Goal: Navigation & Orientation: Find specific page/section

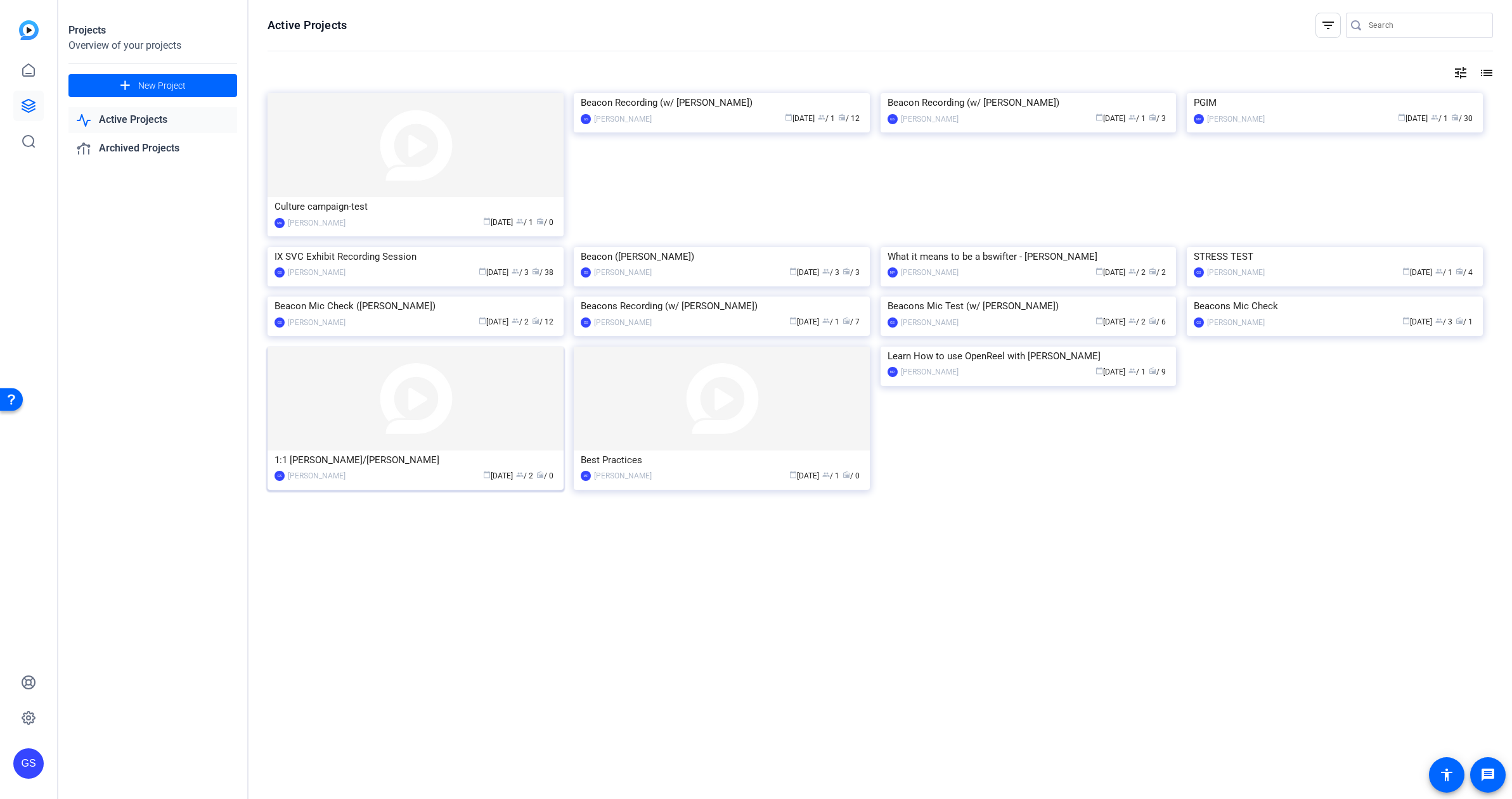
click at [453, 451] on img at bounding box center [416, 399] width 296 height 104
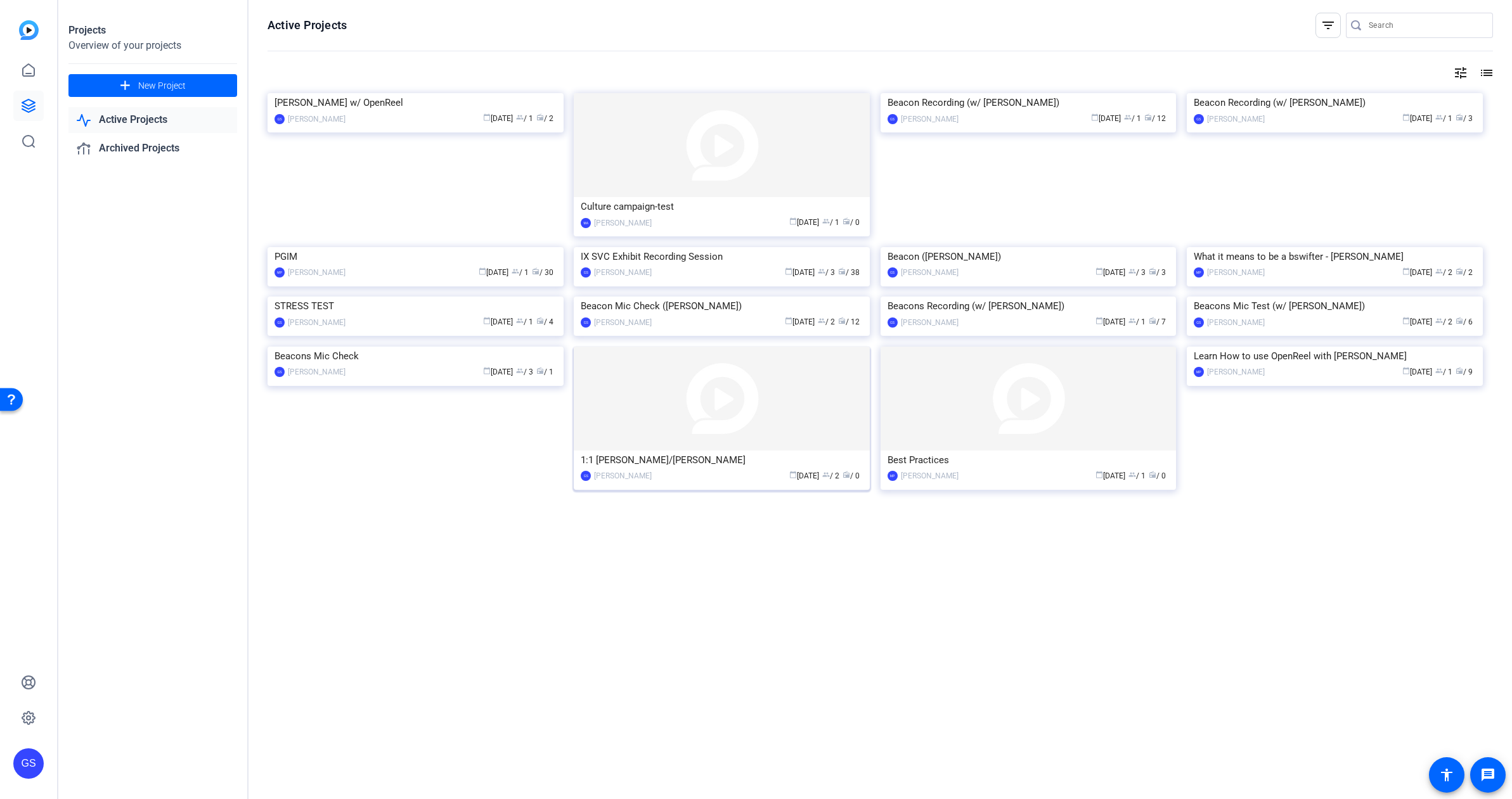
click at [728, 451] on img at bounding box center [722, 399] width 296 height 104
click at [987, 451] on img at bounding box center [1029, 399] width 296 height 104
click at [1275, 347] on img at bounding box center [1335, 347] width 296 height 0
click at [499, 296] on img at bounding box center [416, 296] width 296 height 0
click at [1353, 247] on img at bounding box center [1335, 247] width 296 height 0
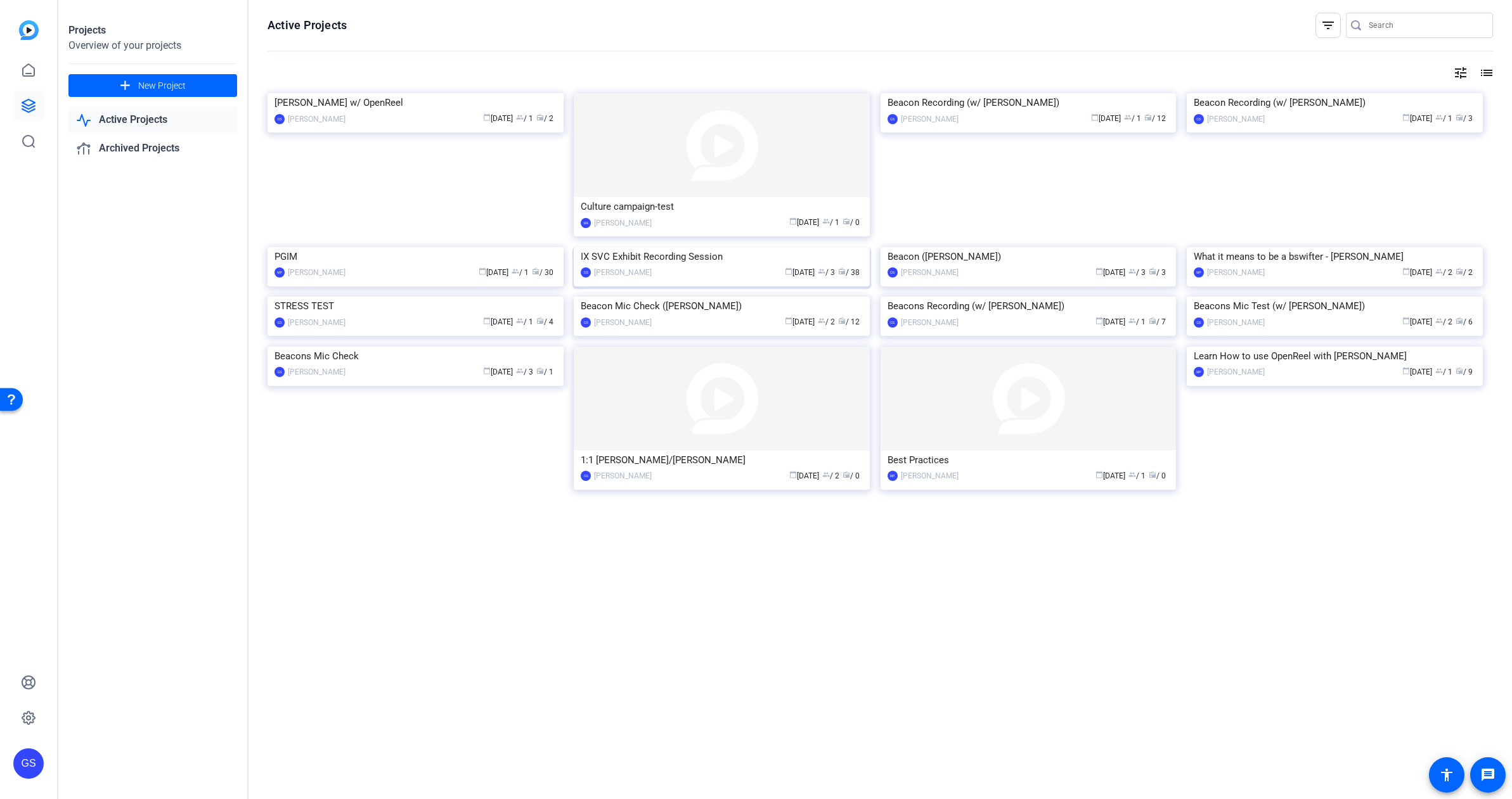
click at [820, 247] on img at bounding box center [722, 247] width 296 height 0
click at [499, 247] on img at bounding box center [416, 247] width 296 height 0
click at [753, 162] on img at bounding box center [722, 145] width 296 height 104
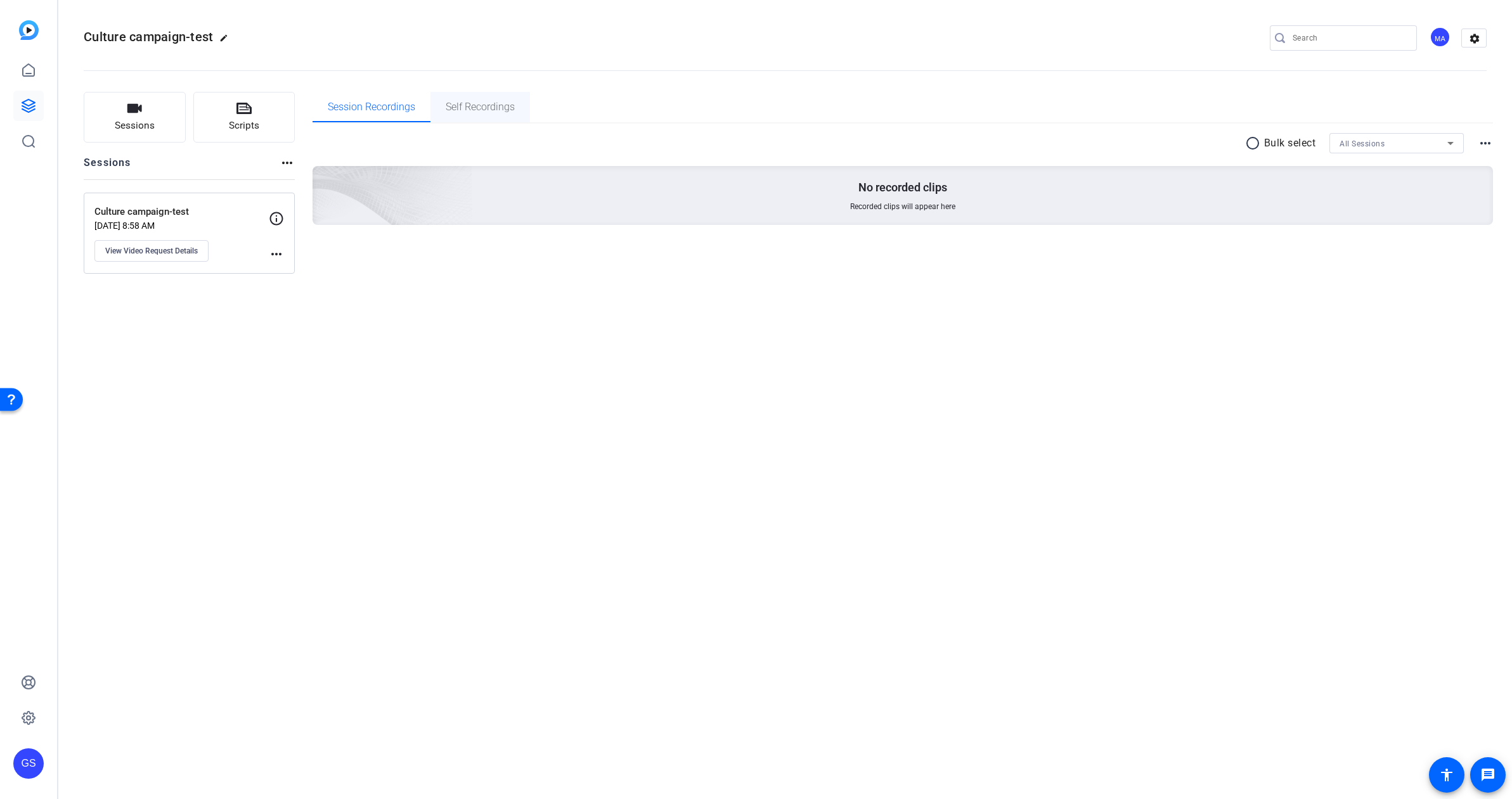
click at [474, 106] on span "Self Recordings" at bounding box center [481, 107] width 69 height 10
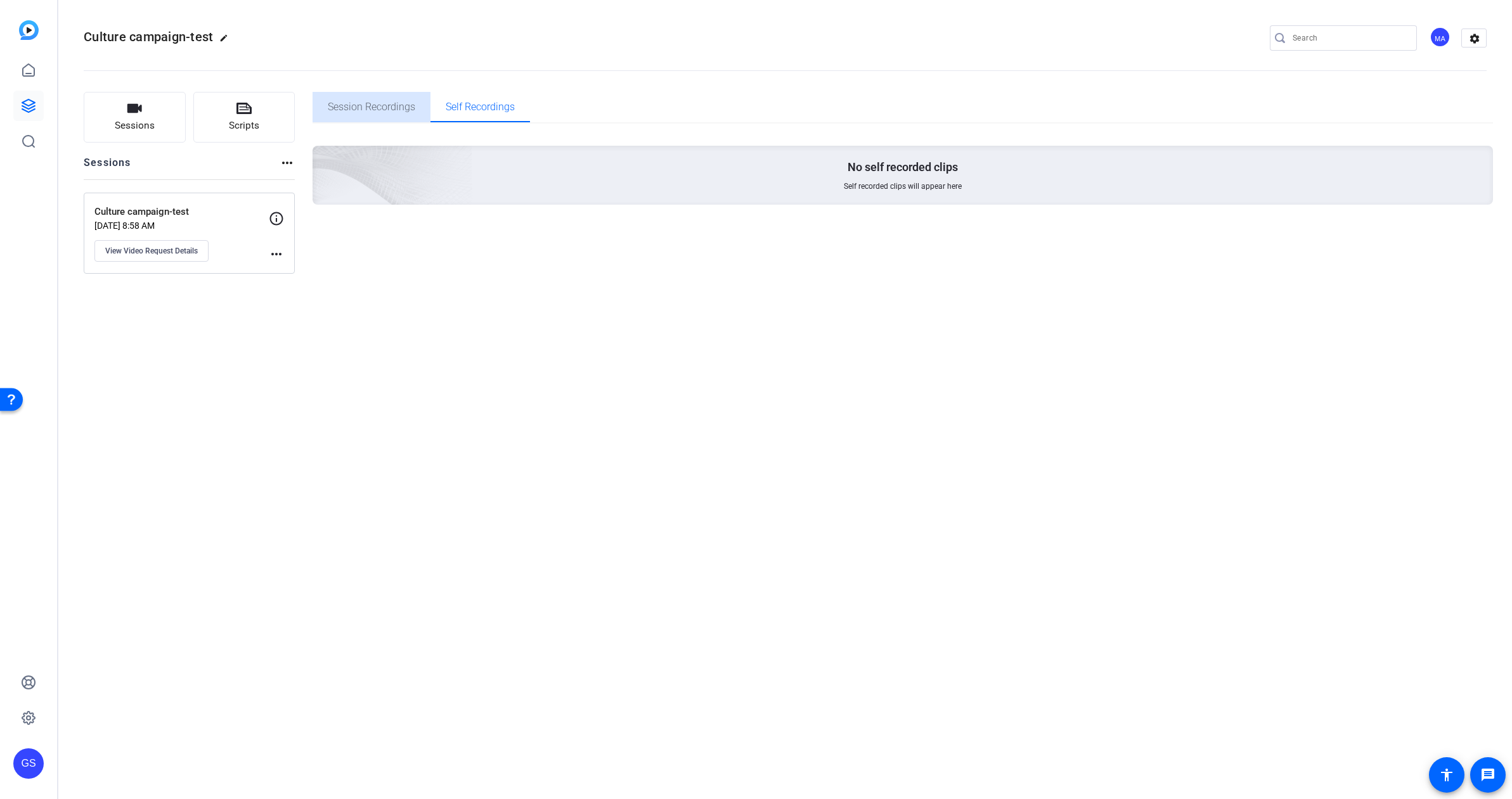
click at [354, 109] on span "Session Recordings" at bounding box center [371, 107] width 87 height 10
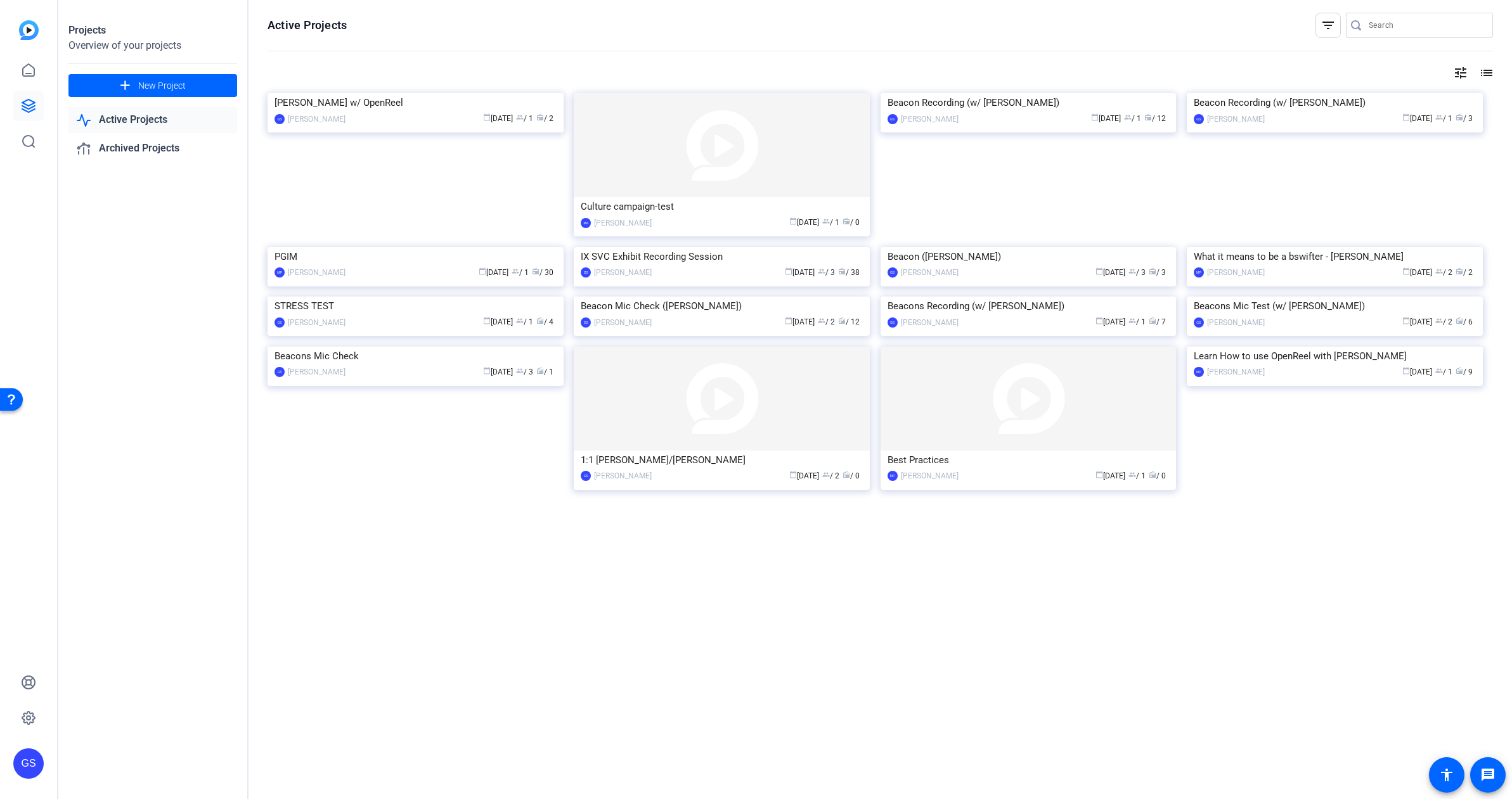
click at [1326, 27] on mat-icon "filter_list" at bounding box center [1328, 25] width 15 height 15
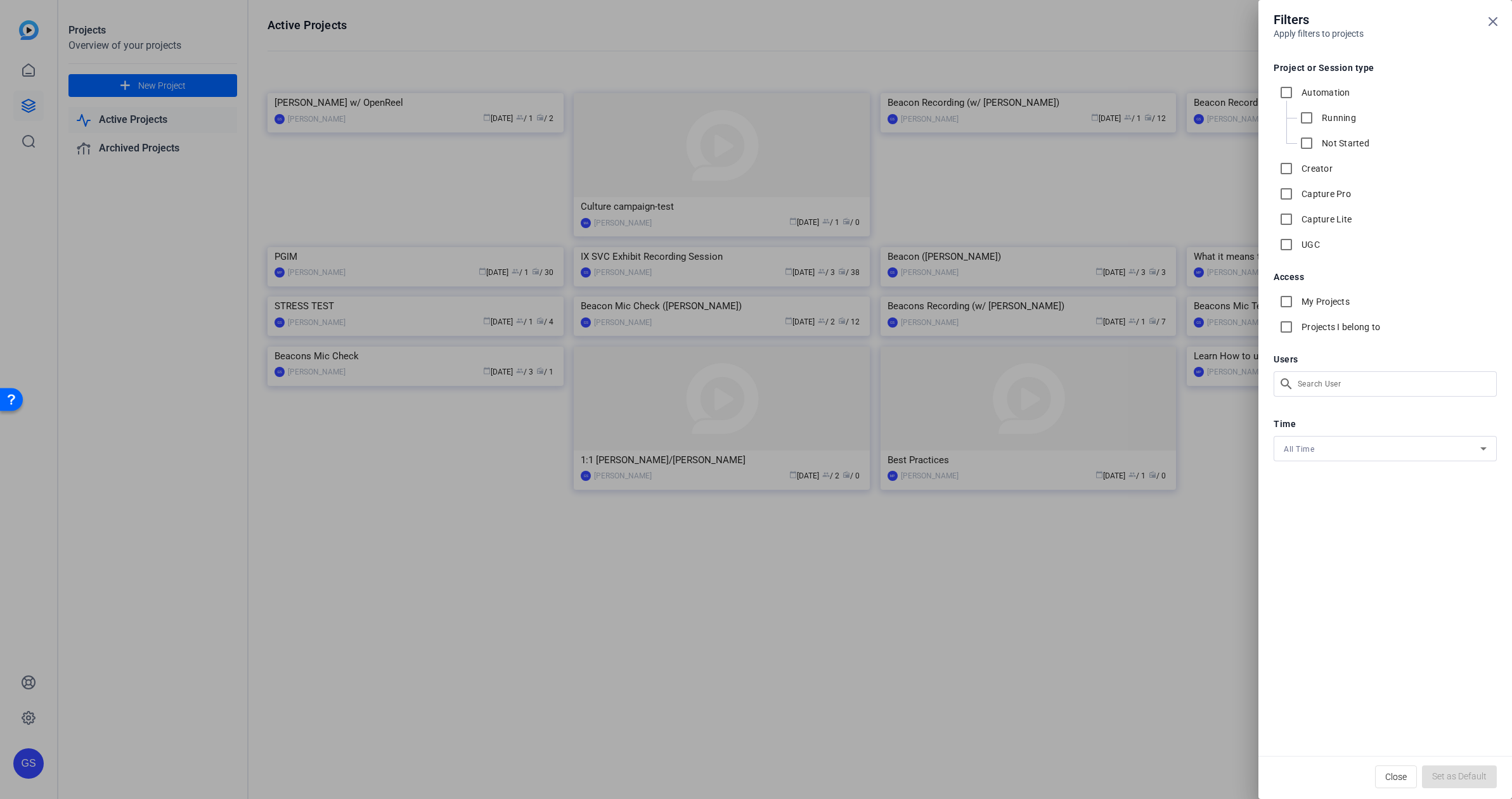
click at [1150, 41] on div at bounding box center [756, 400] width 1512 height 799
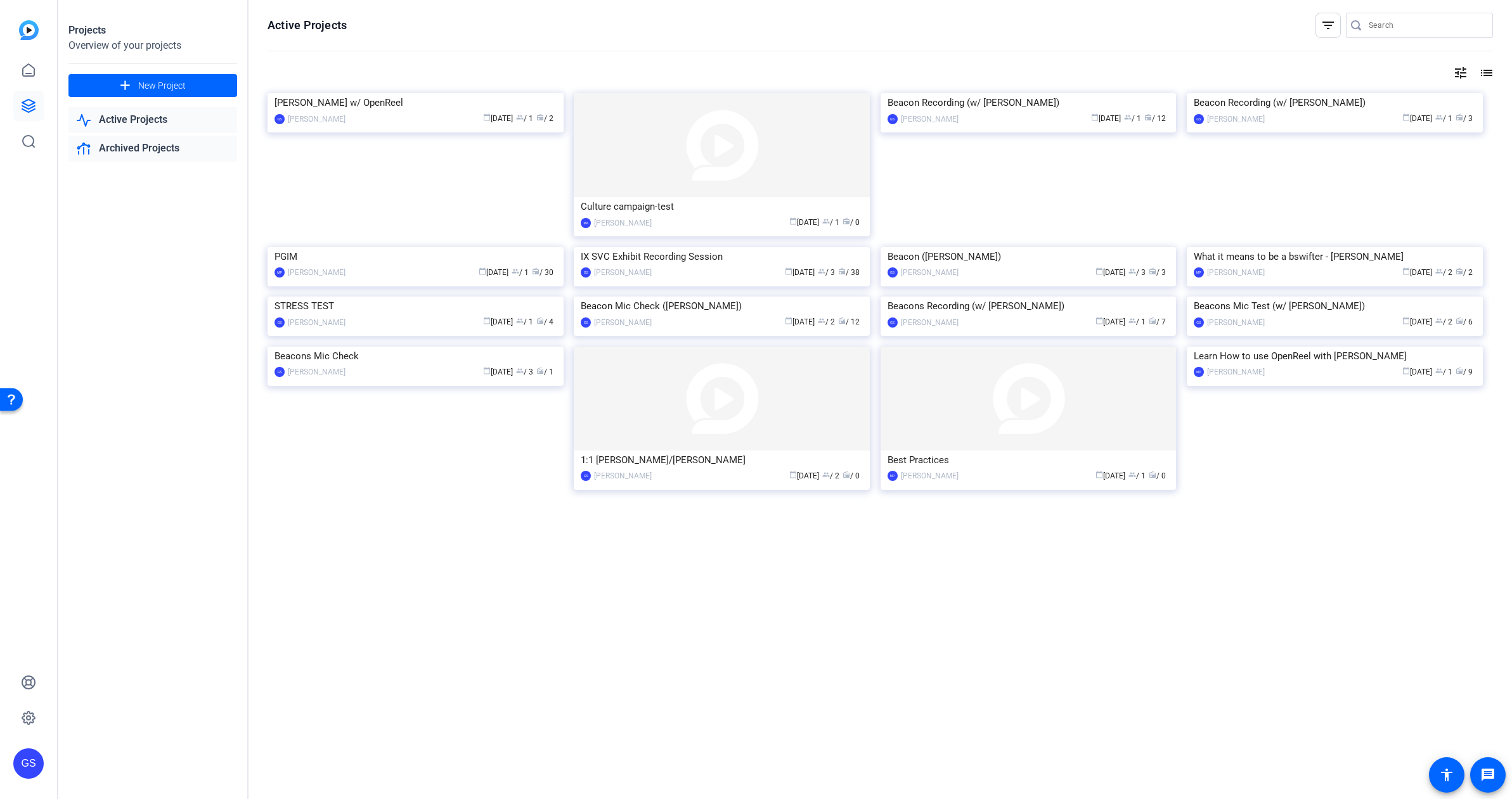
click at [127, 149] on link "Archived Projects" at bounding box center [153, 148] width 169 height 26
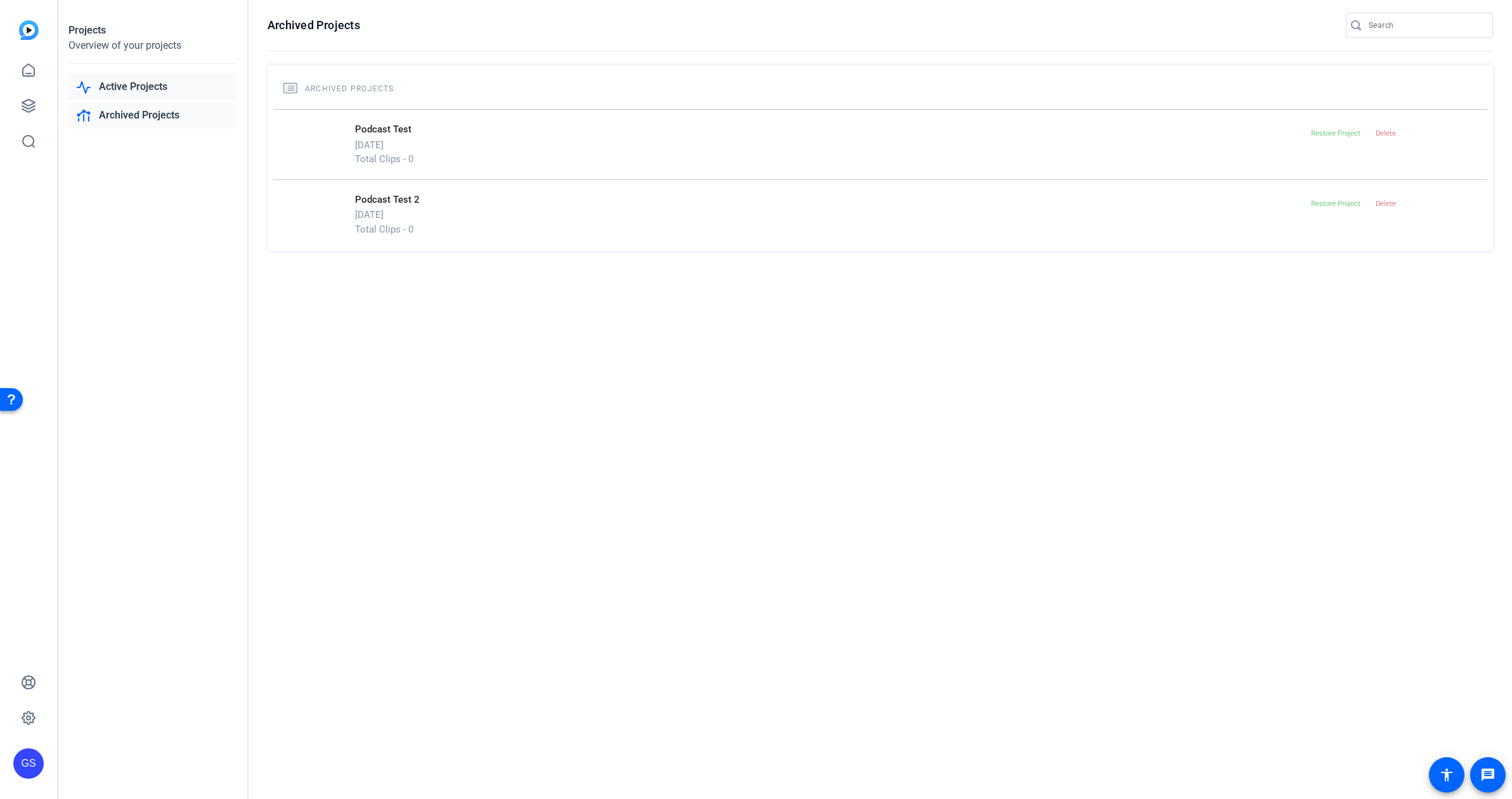
click at [126, 91] on link "Active Projects" at bounding box center [153, 86] width 169 height 26
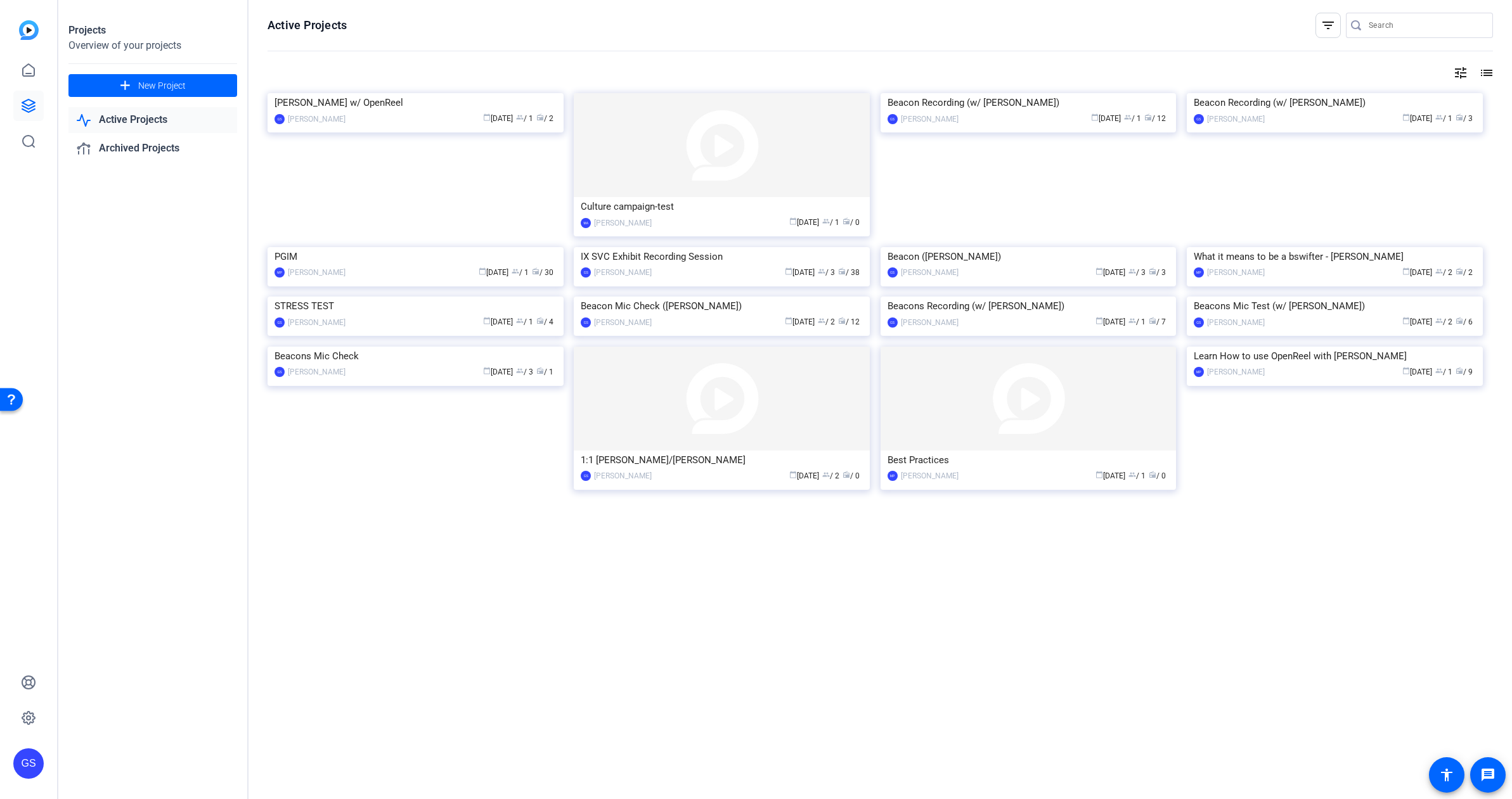
click at [28, 29] on img at bounding box center [28, 30] width 20 height 20
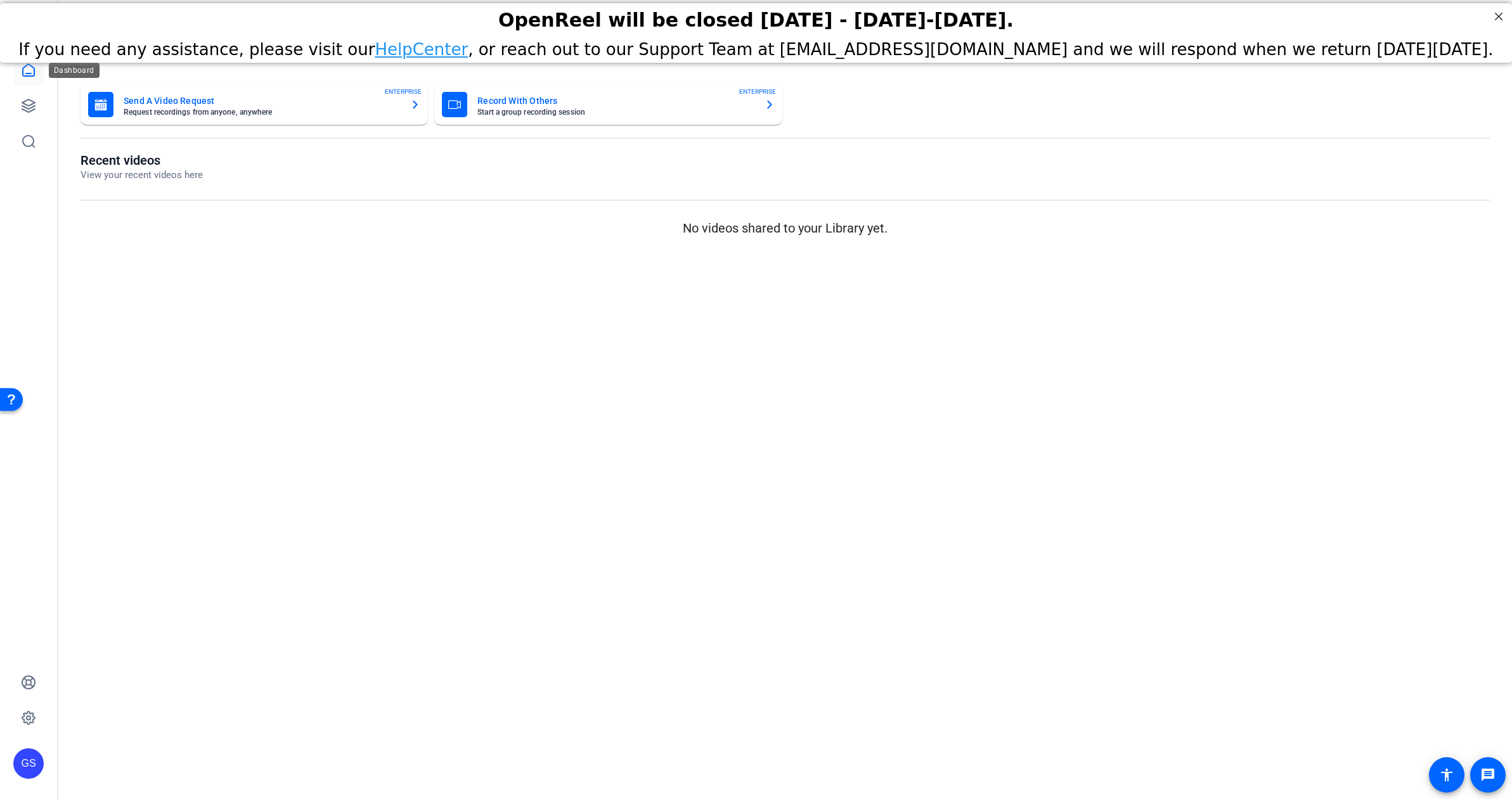
click at [32, 77] on icon at bounding box center [28, 70] width 15 height 15
click at [452, 356] on mat-sidenav-content "Dashboard Send A Video Request Request recordings from anyone, anywhere ENTERPR…" at bounding box center [786, 400] width 1454 height 799
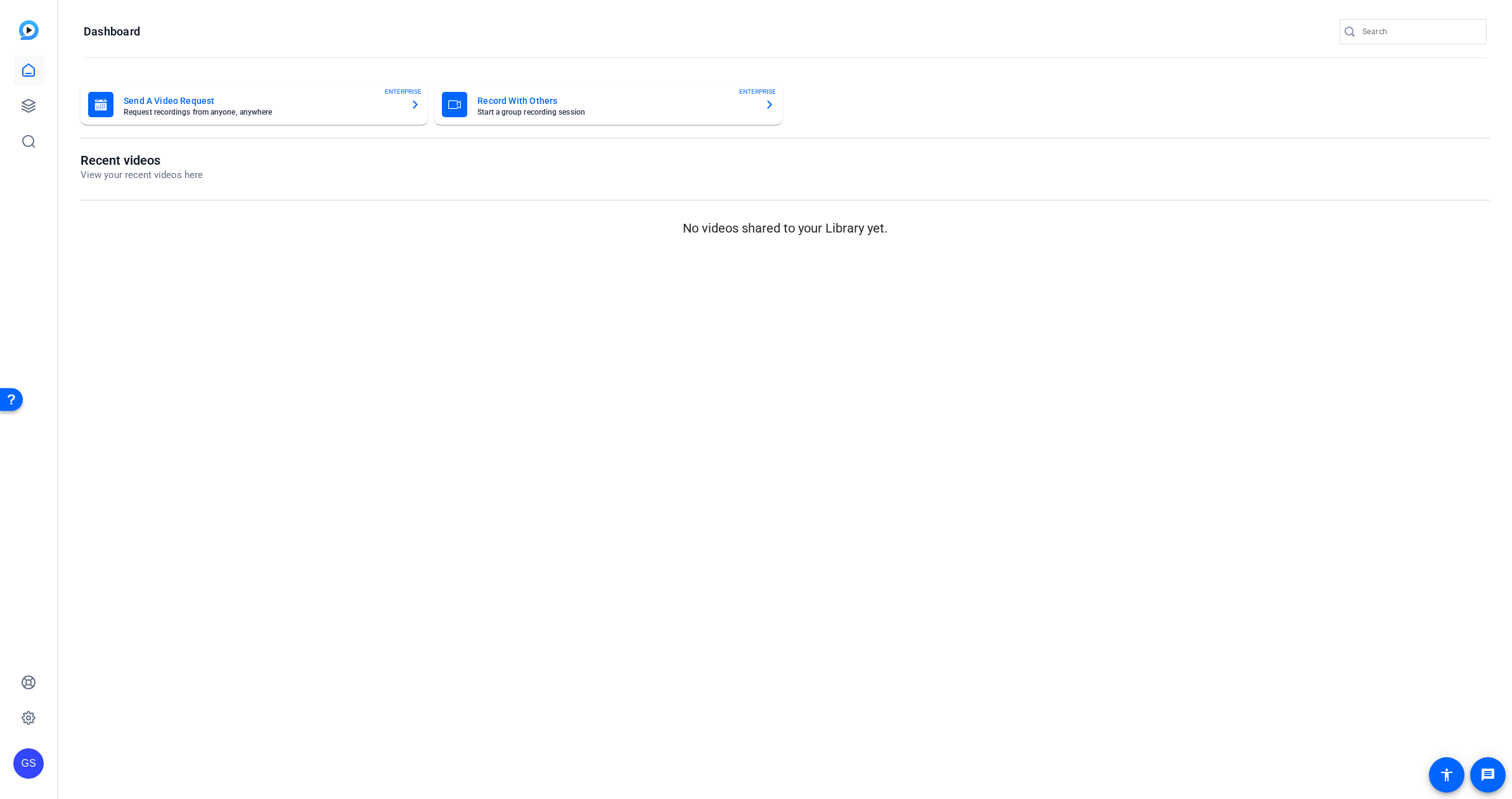
click at [28, 28] on img at bounding box center [28, 30] width 20 height 20
click at [29, 106] on icon at bounding box center [28, 105] width 15 height 15
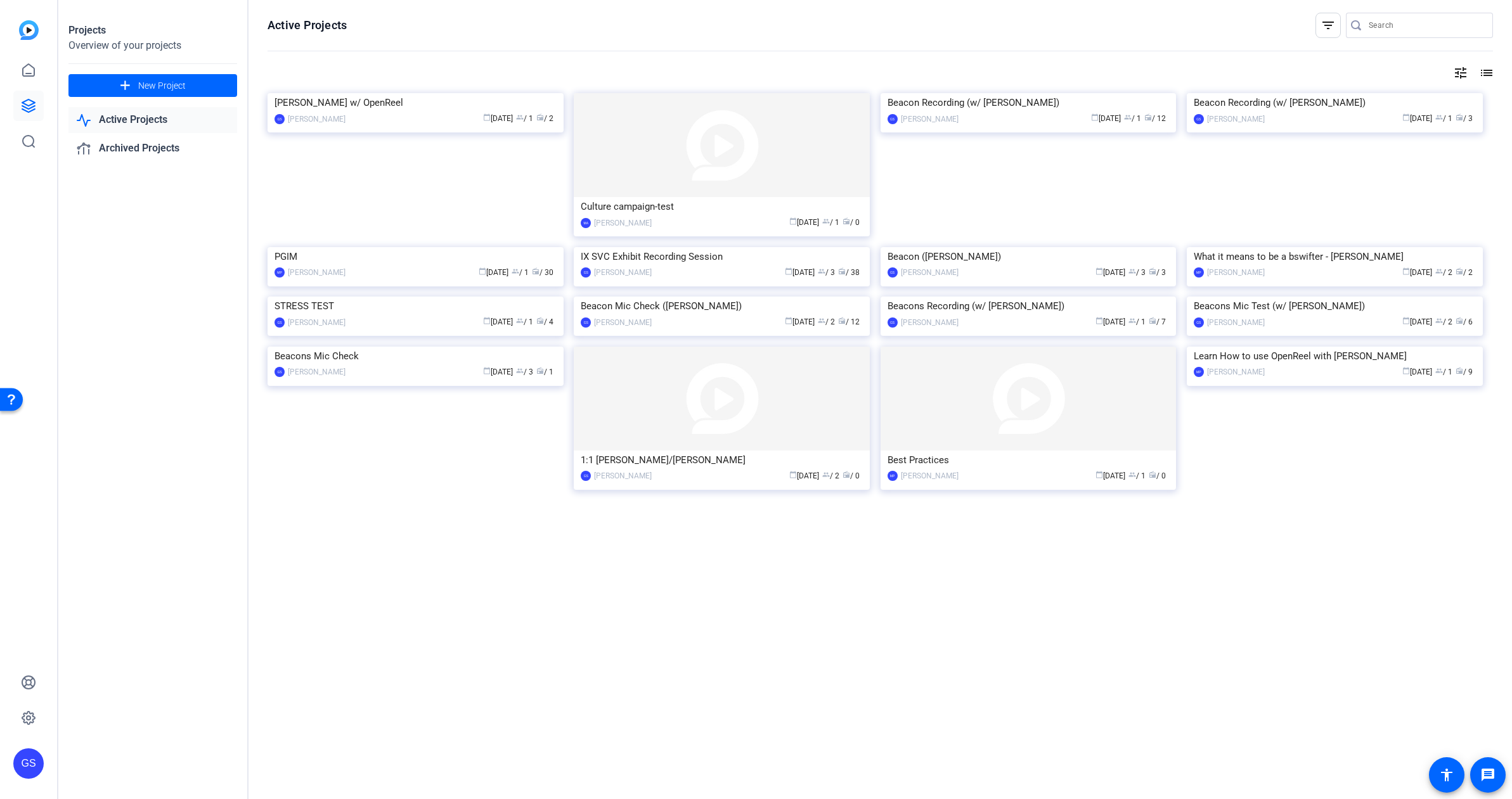
click at [1492, 71] on mat-icon "list" at bounding box center [1485, 72] width 15 height 15
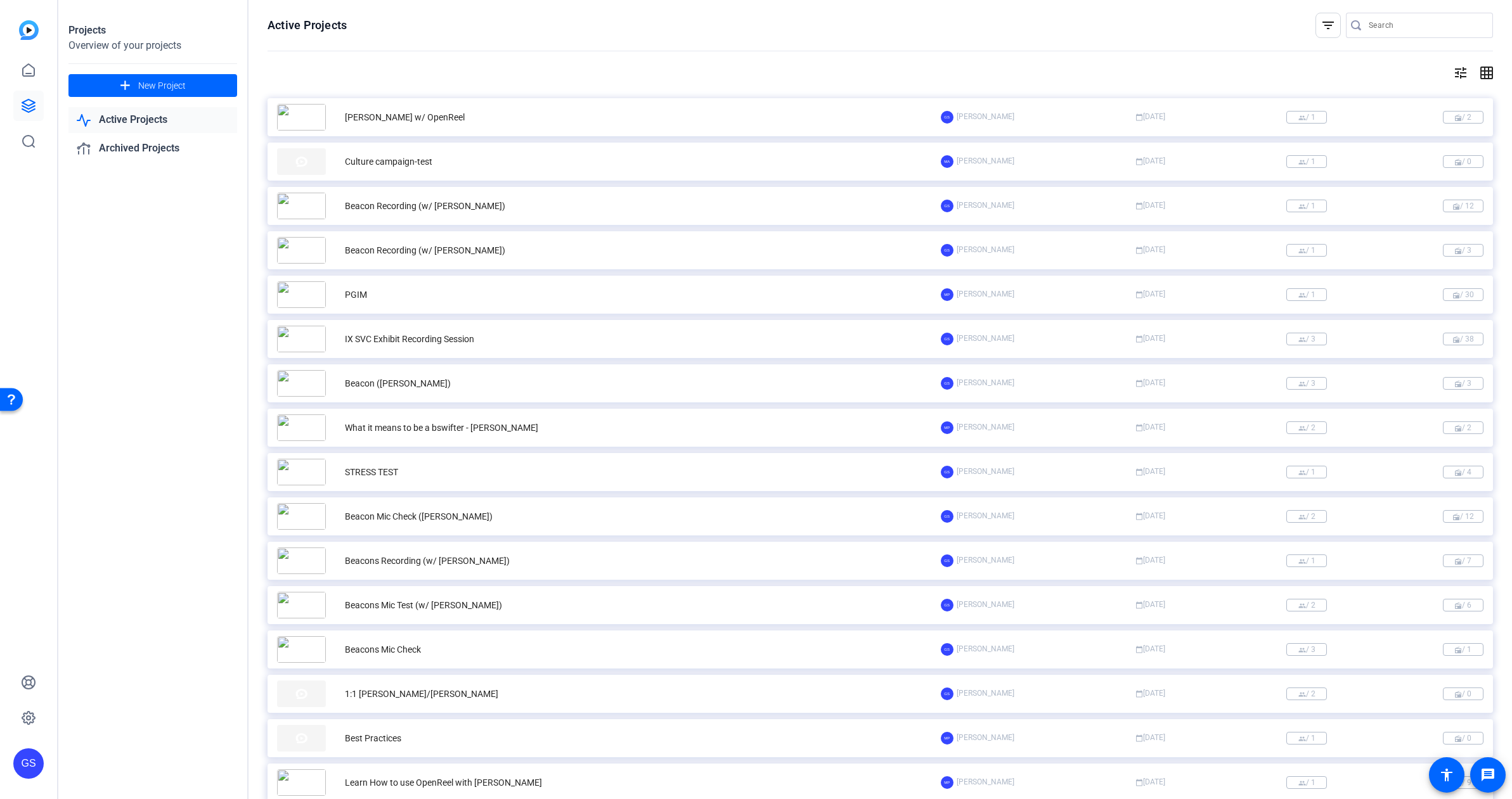
click at [1478, 74] on mat-icon "grid_on" at bounding box center [1485, 72] width 15 height 15
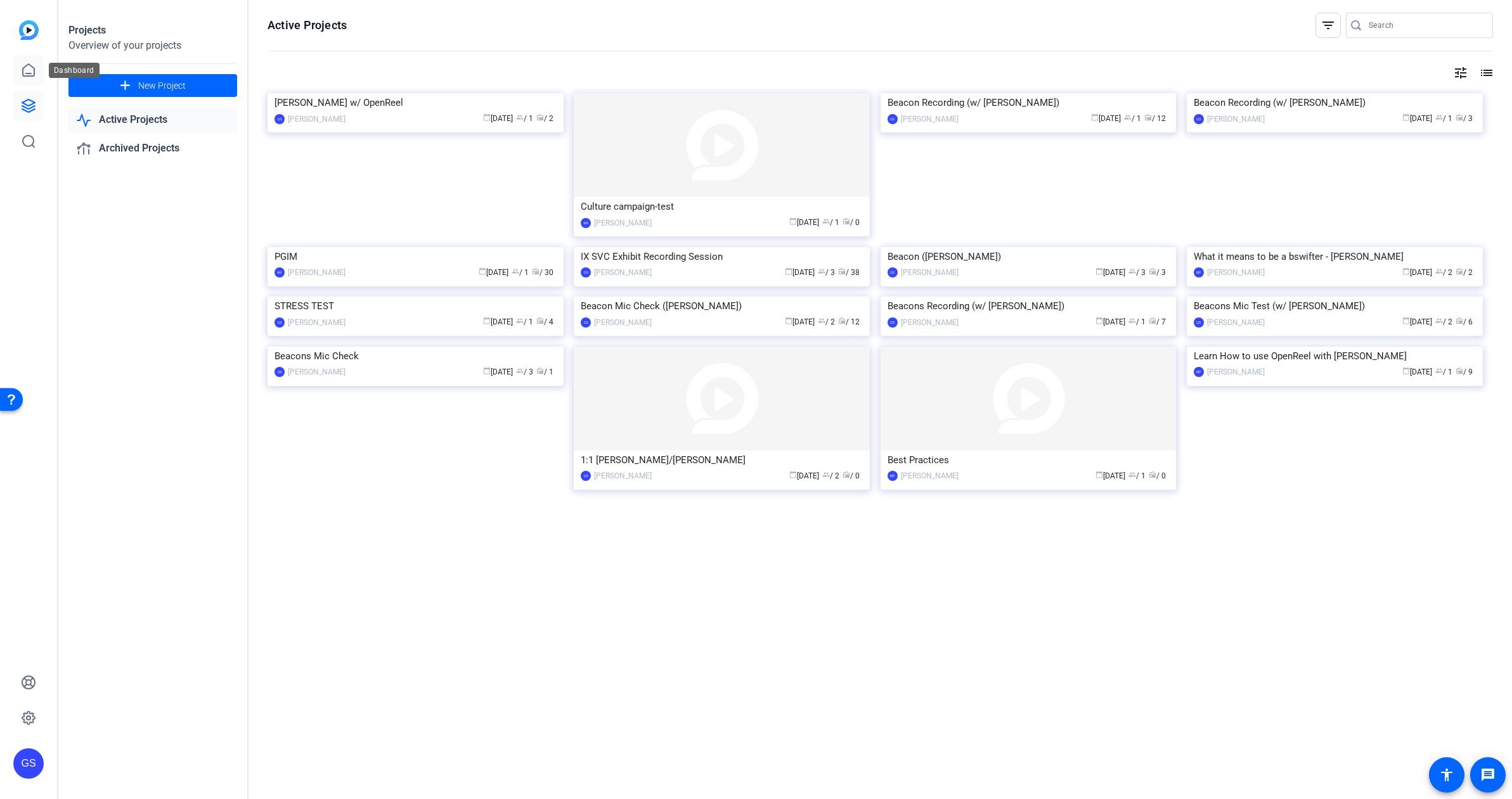
click at [28, 67] on icon at bounding box center [28, 70] width 15 height 15
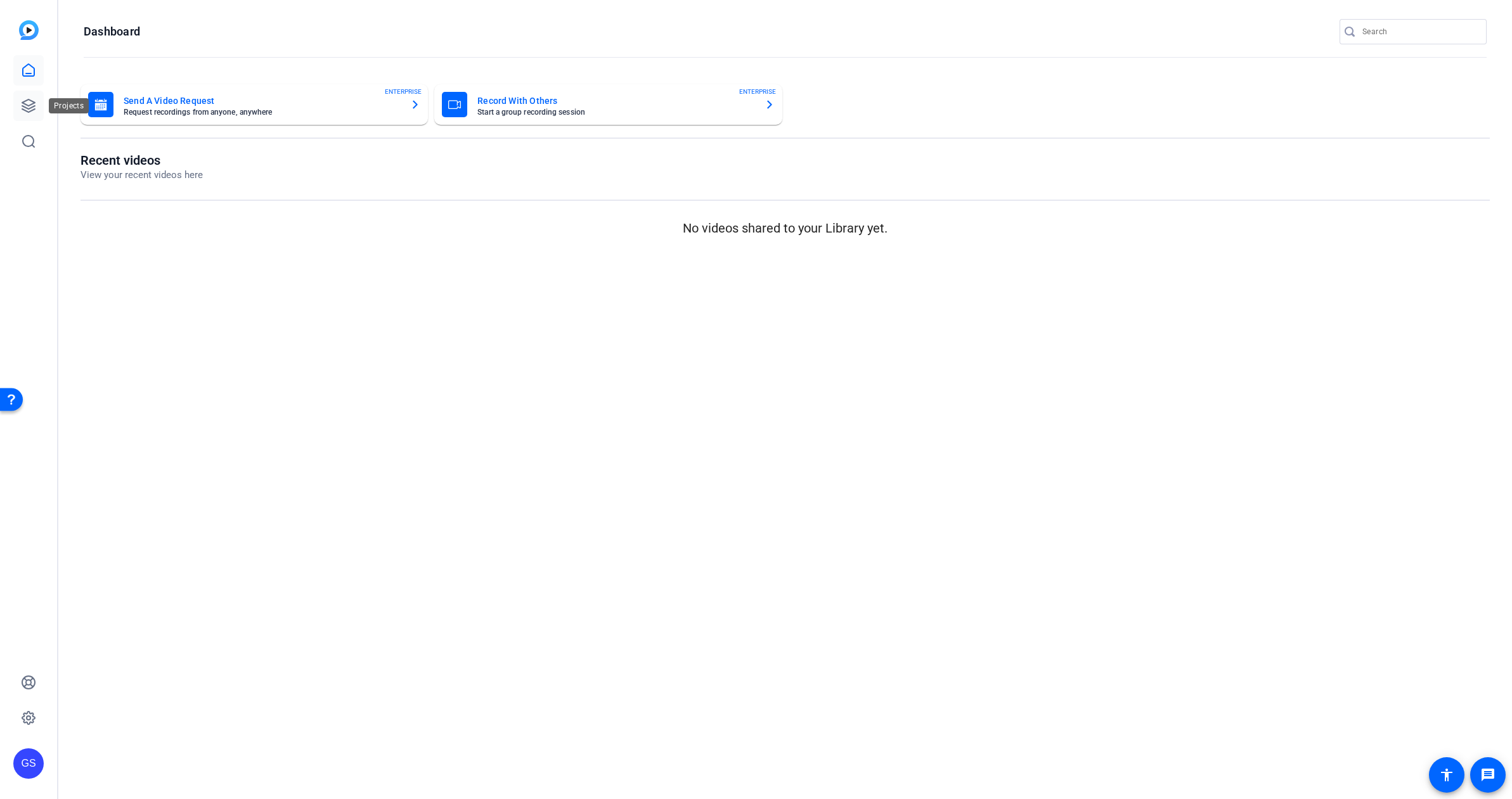
click at [30, 107] on icon at bounding box center [28, 105] width 15 height 15
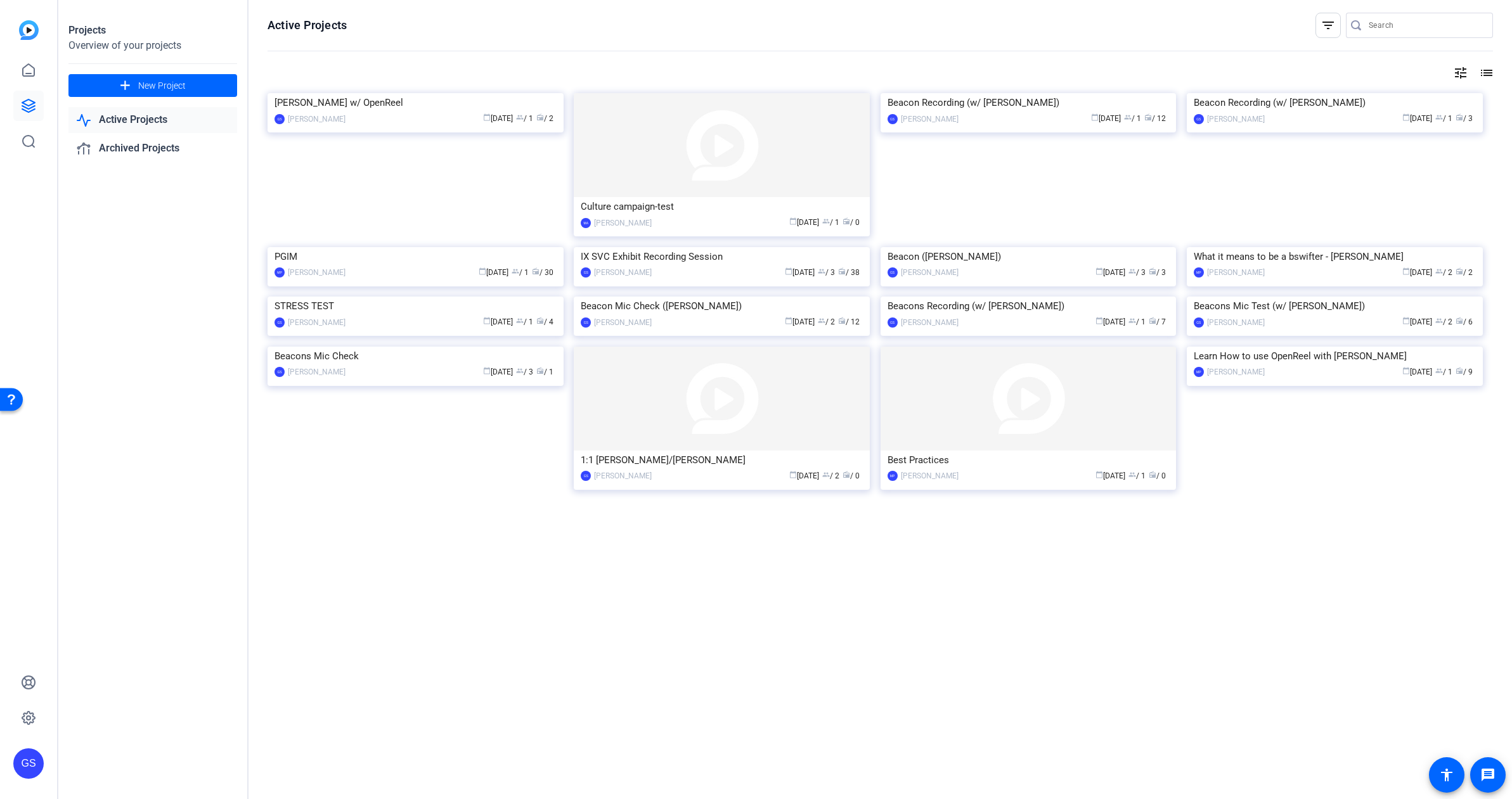
click at [1322, 26] on mat-icon "filter_list" at bounding box center [1328, 25] width 15 height 15
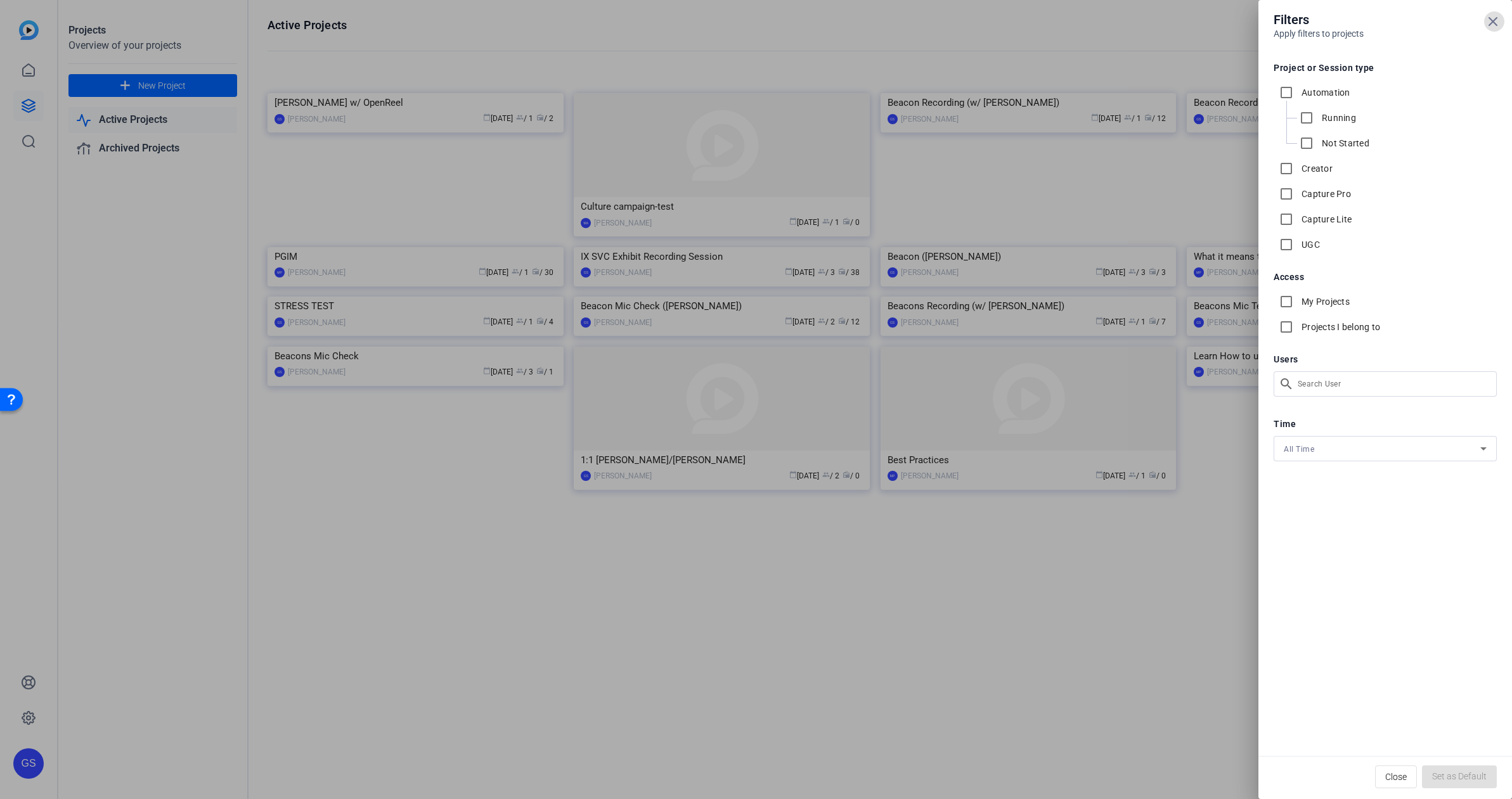
click at [1205, 28] on div at bounding box center [756, 400] width 1512 height 799
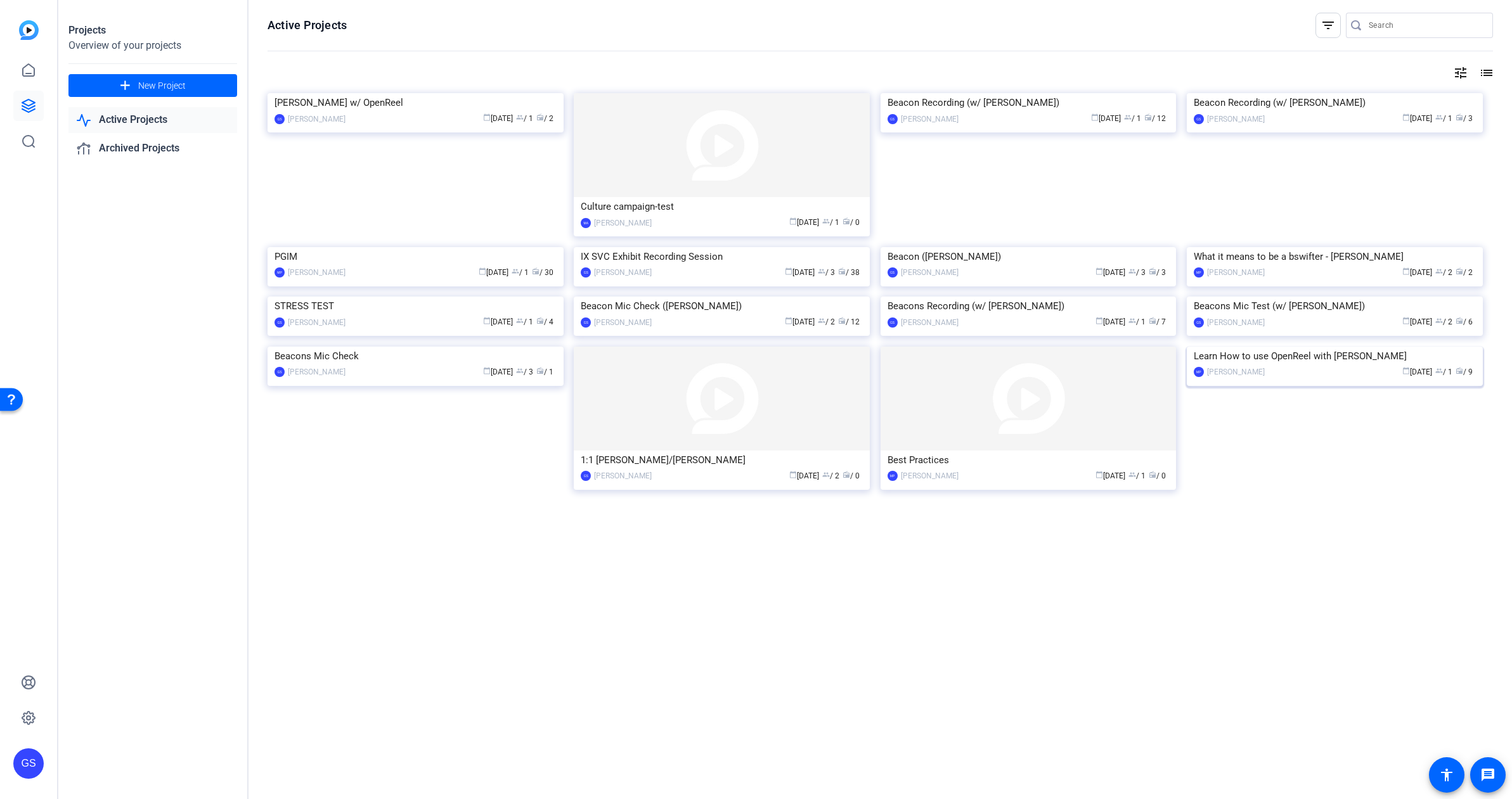
click at [1353, 366] on div "Learn How to use OpenReel with [PERSON_NAME]" at bounding box center [1335, 356] width 282 height 19
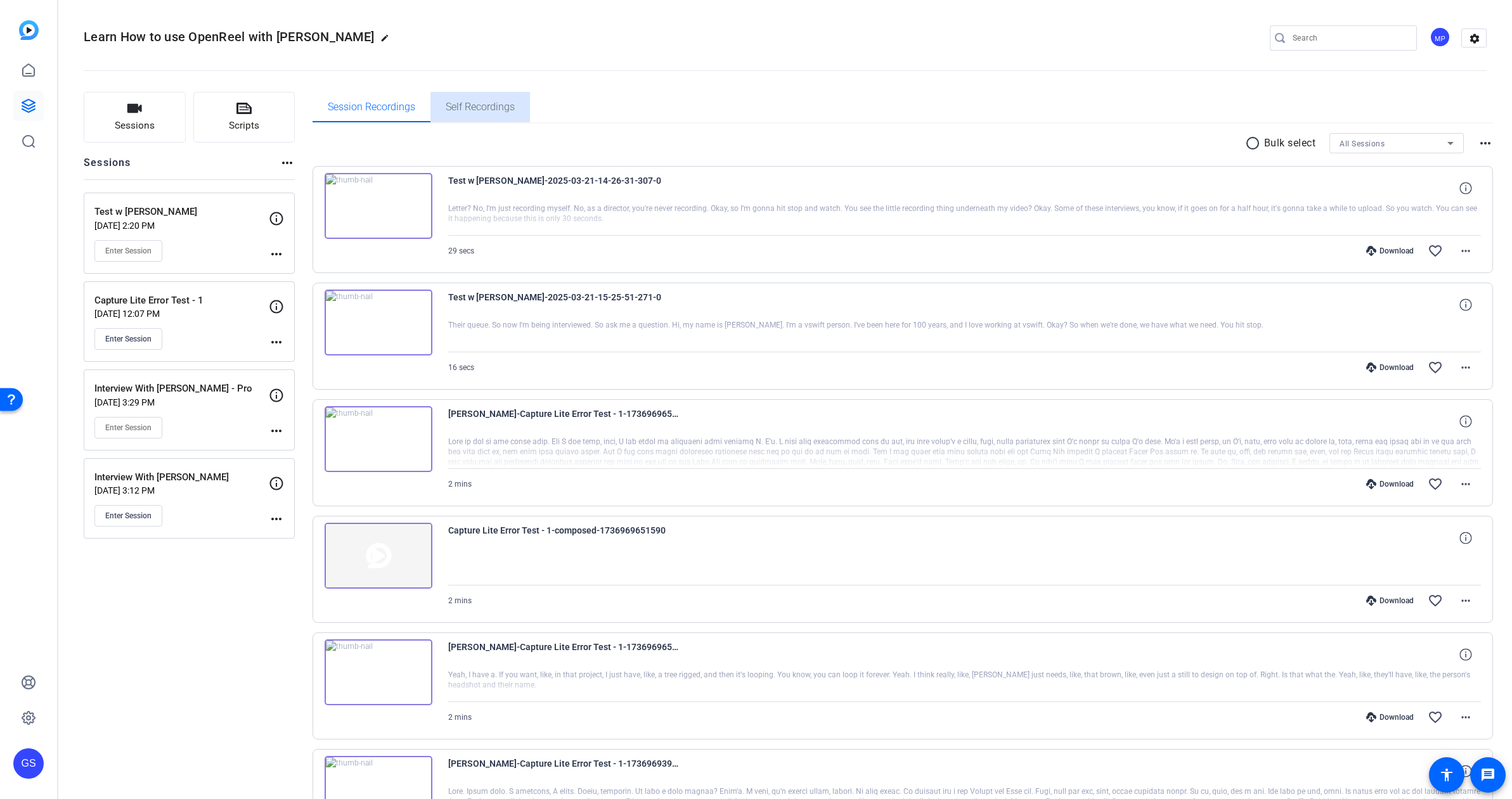
click at [489, 110] on span "Self Recordings" at bounding box center [481, 107] width 69 height 10
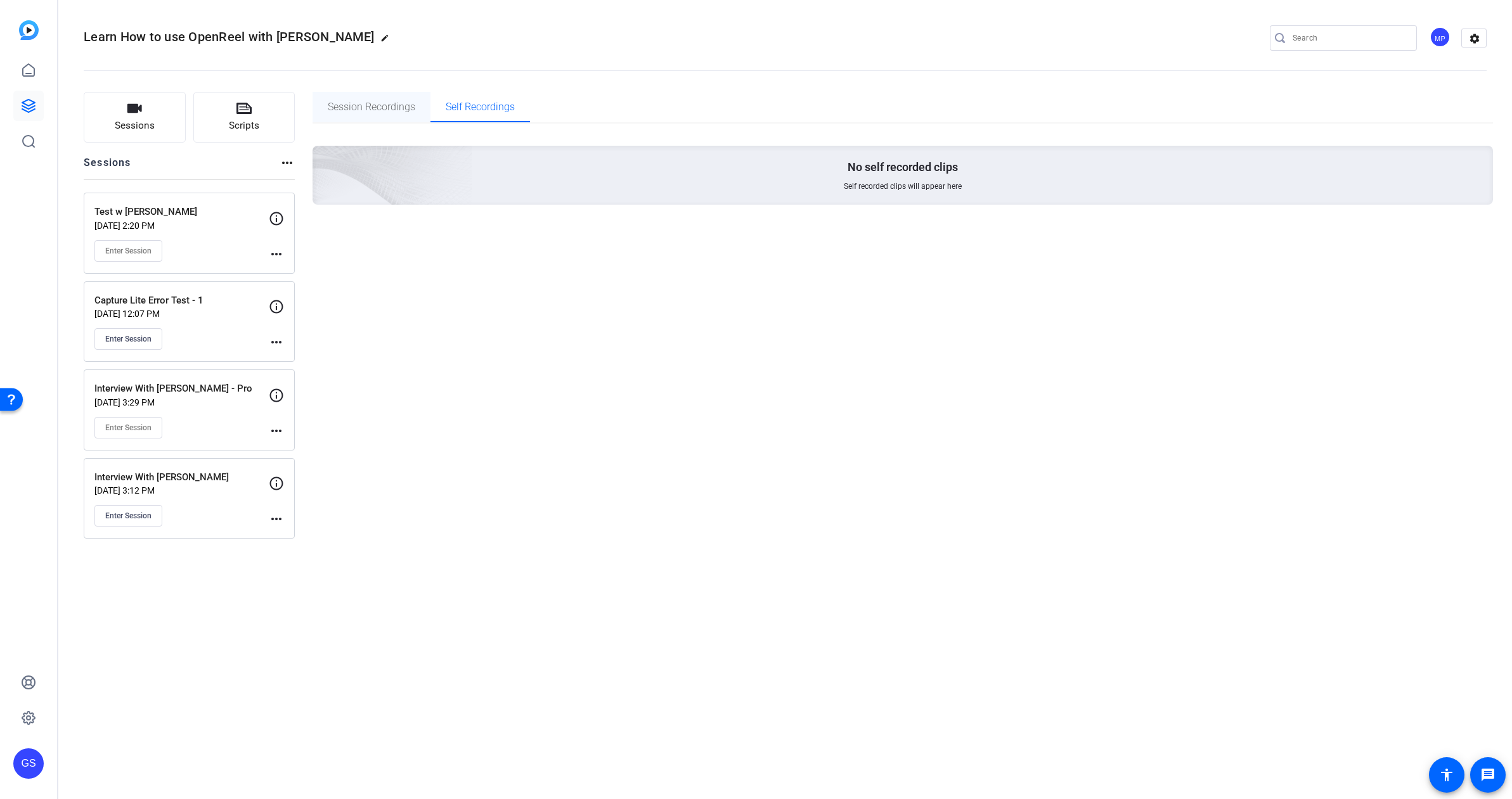
click at [357, 102] on span "Session Recordings" at bounding box center [371, 107] width 87 height 10
